Goal: Check status: Check status

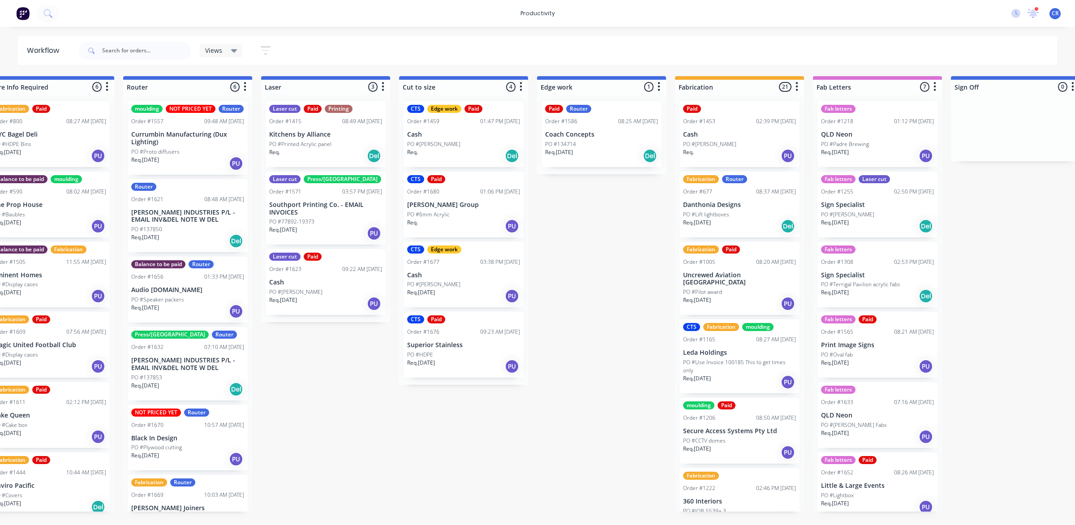
scroll to position [280, 0]
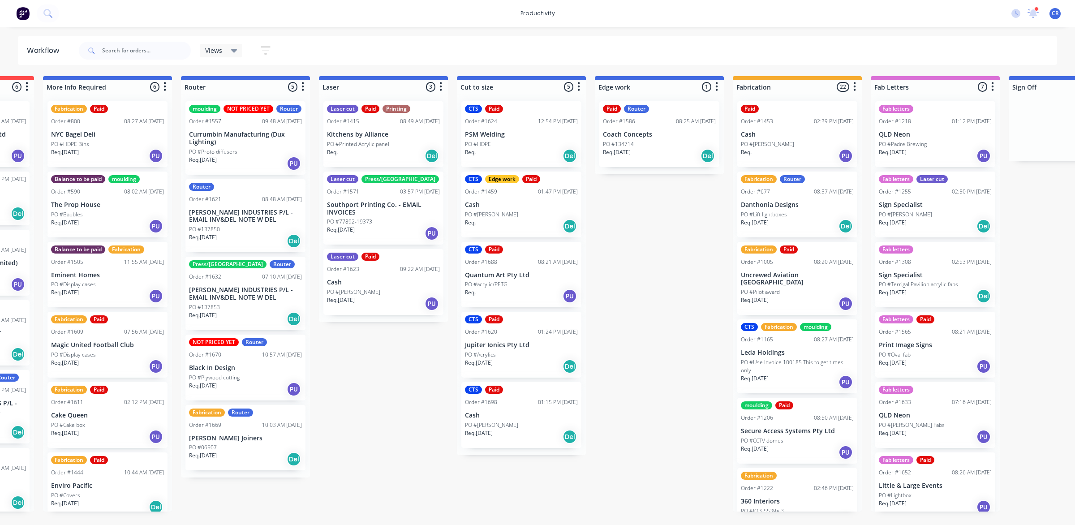
scroll to position [0, 392]
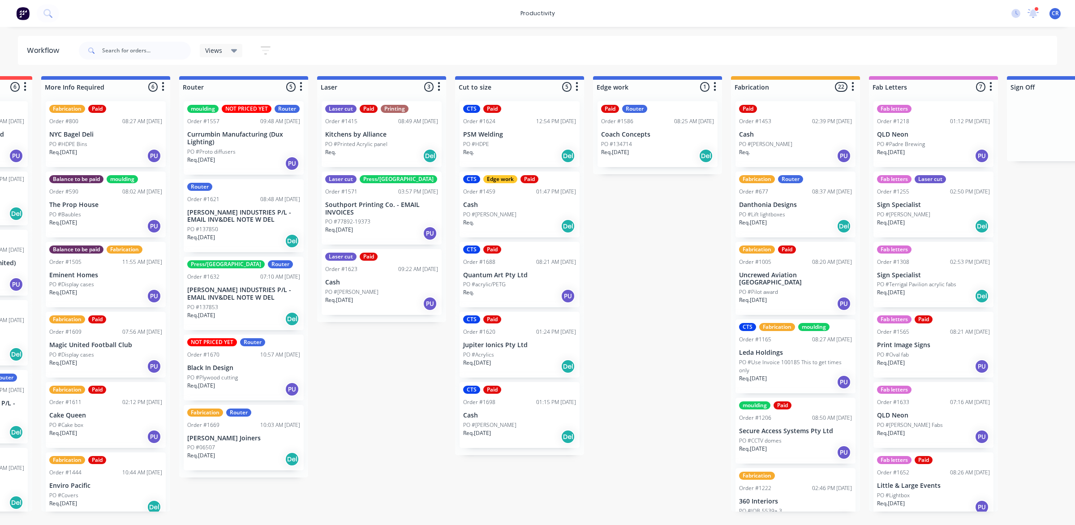
click at [928, 280] on p "PO #Terrigal Pavilion acrylic fabs" at bounding box center [916, 284] width 79 height 8
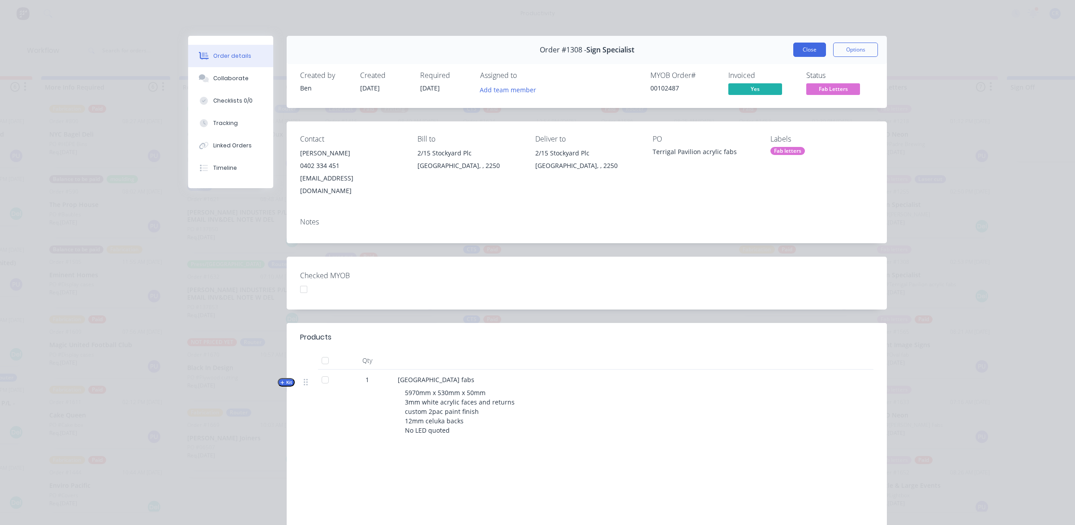
click at [814, 49] on button "Close" at bounding box center [809, 50] width 33 height 14
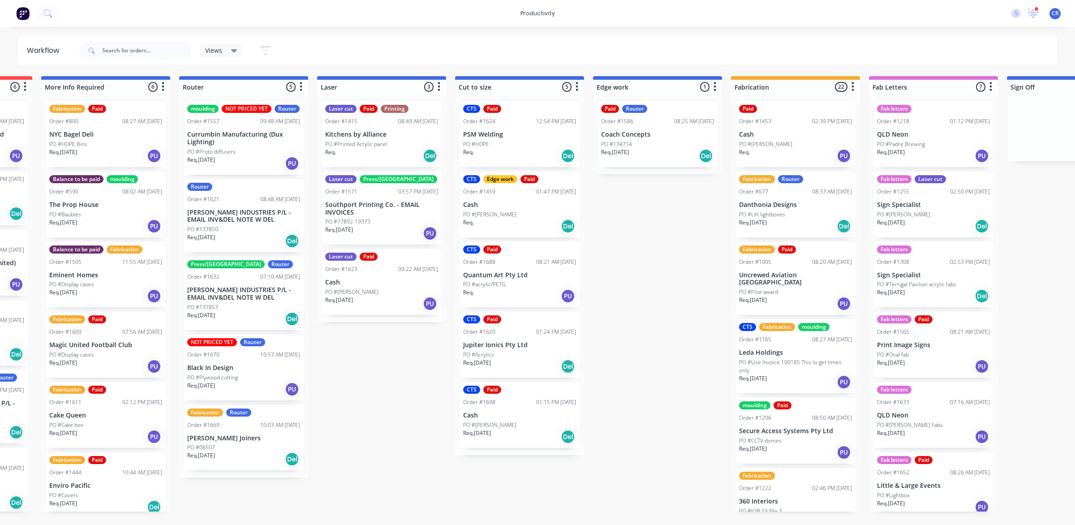
click at [1074, 125] on div at bounding box center [1071, 127] width 129 height 67
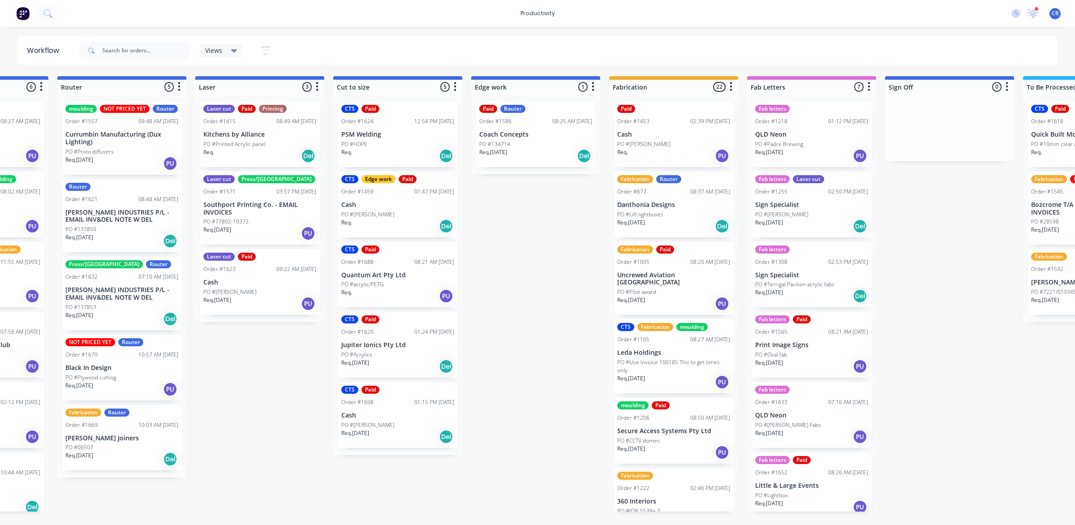
scroll to position [0, 508]
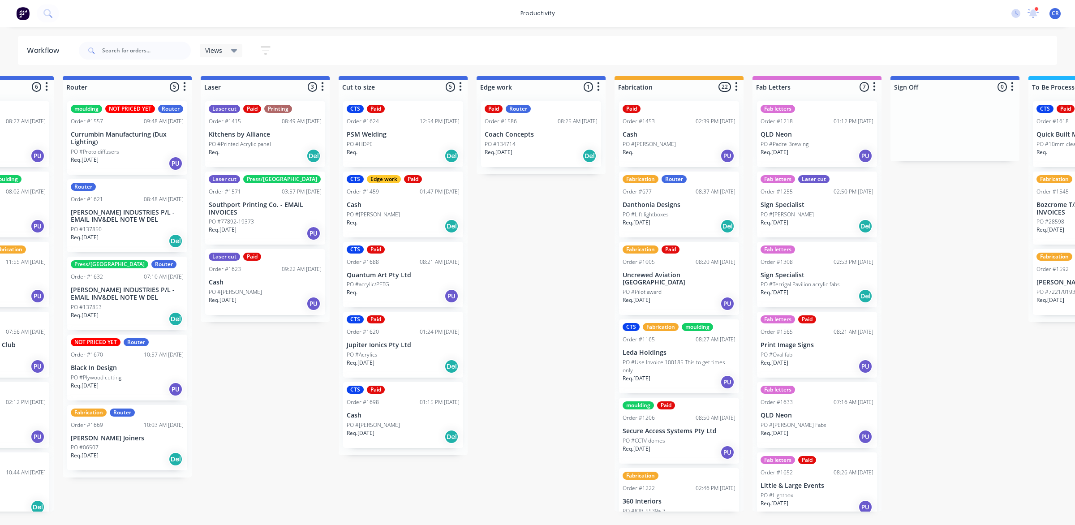
click at [117, 306] on div "PO #137853" at bounding box center [127, 307] width 113 height 8
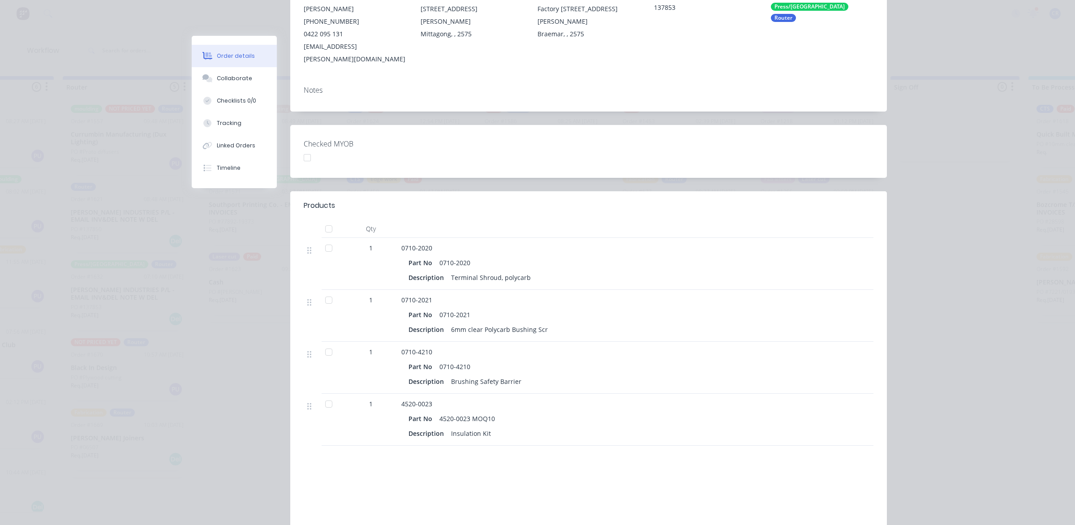
scroll to position [112, 0]
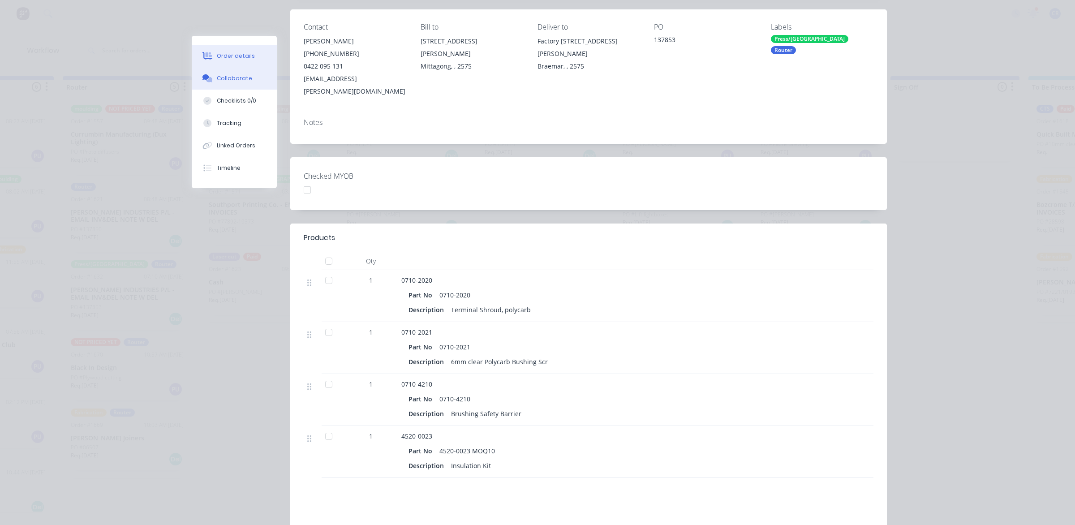
click at [232, 77] on div "Collaborate" at bounding box center [234, 78] width 35 height 8
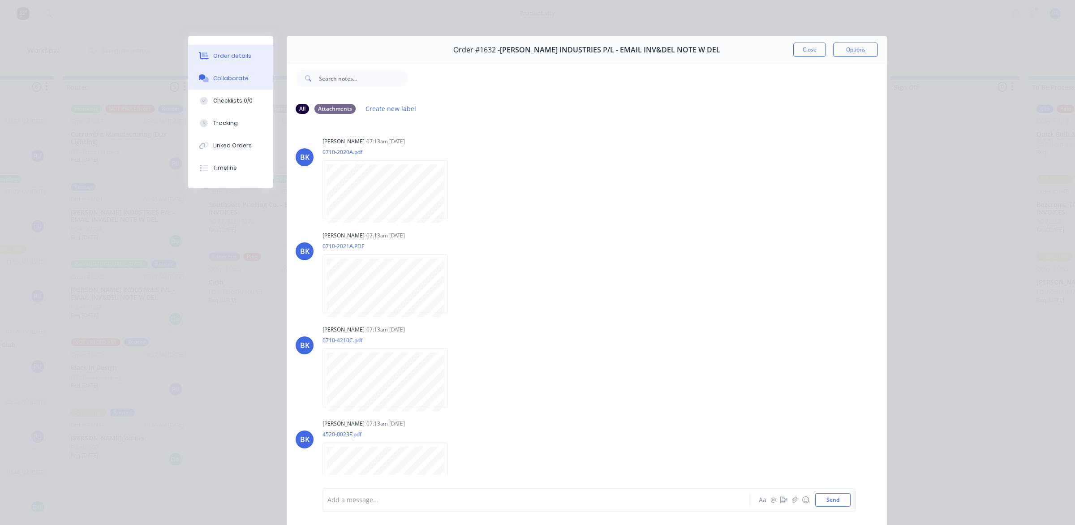
click at [226, 61] on button "Order details" at bounding box center [230, 56] width 85 height 22
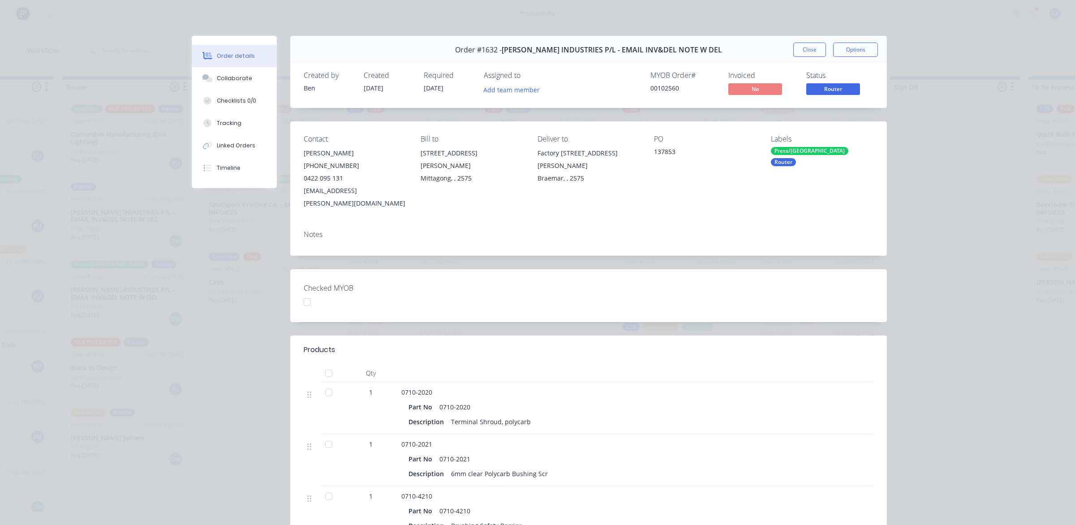
click at [803, 54] on button "Close" at bounding box center [809, 50] width 33 height 14
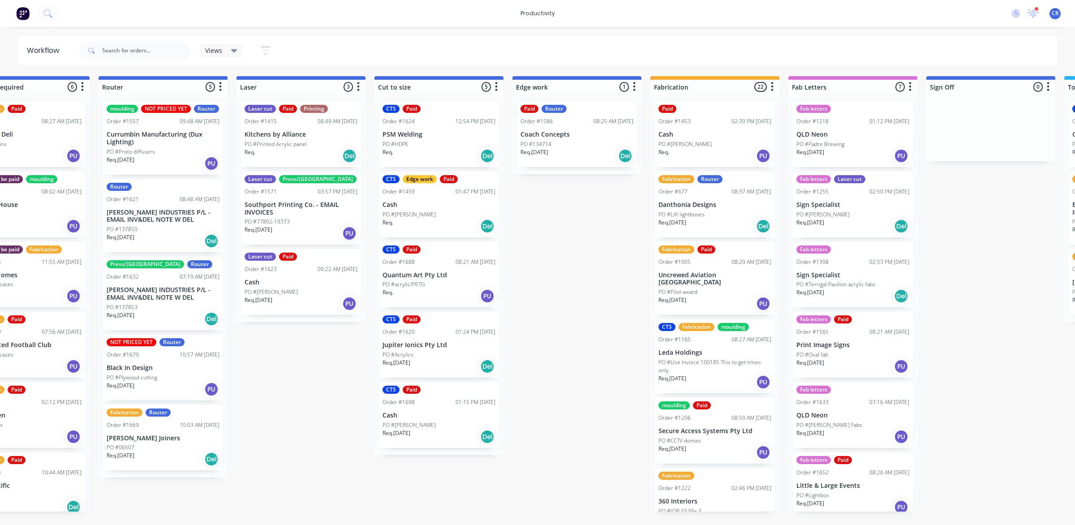
scroll to position [0, 452]
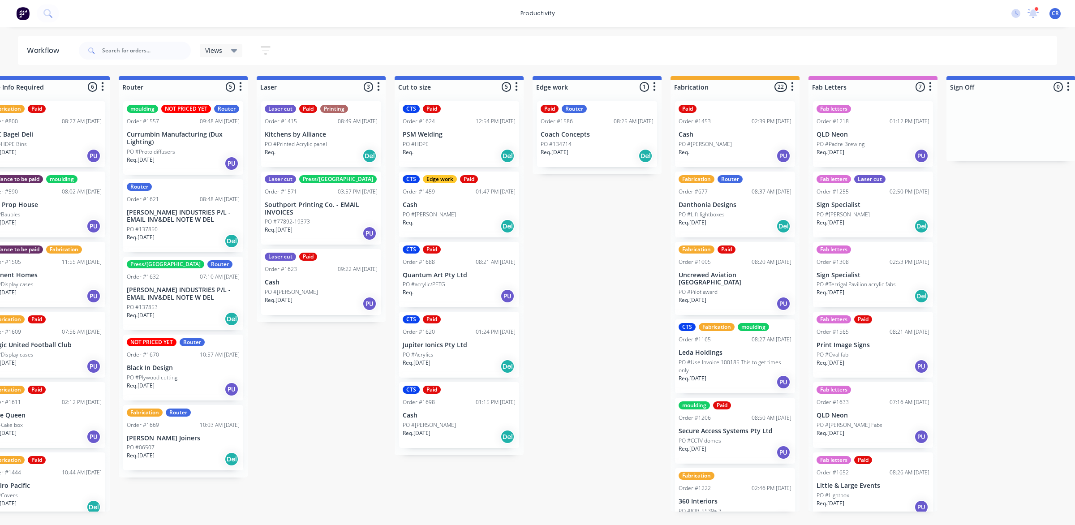
click at [203, 296] on p "[PERSON_NAME] INDUSTRIES P/L - EMAIL INV&DEL NOTE W DEL" at bounding box center [183, 293] width 113 height 15
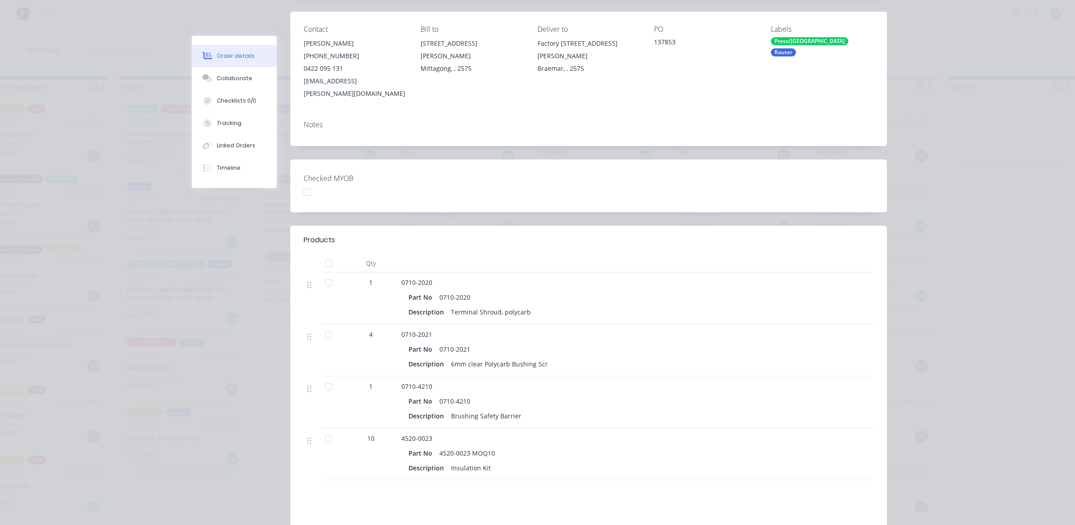
scroll to position [112, 0]
click at [217, 81] on div "Collaborate" at bounding box center [234, 78] width 35 height 8
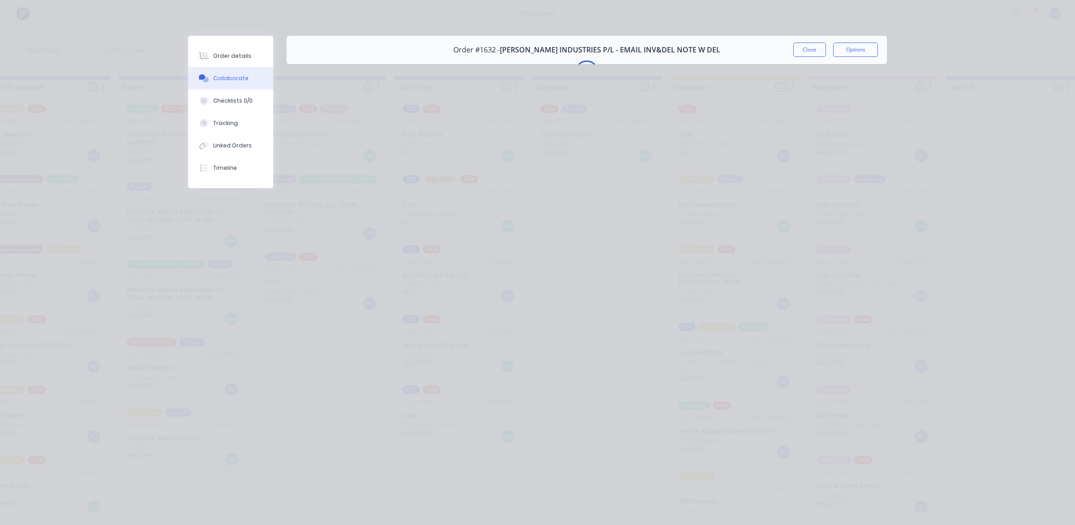
scroll to position [0, 0]
